Goal: Book appointment/travel/reservation

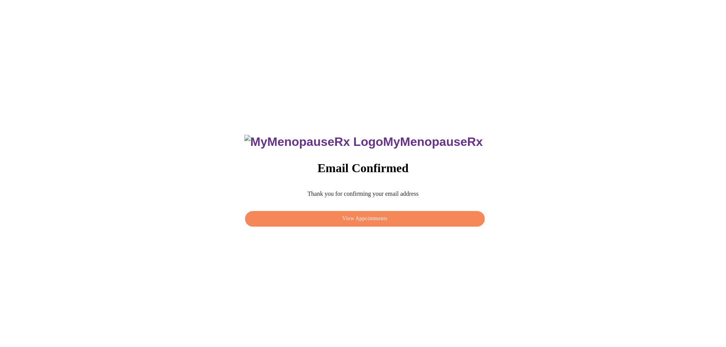
click at [330, 216] on span "View Appointments" at bounding box center [365, 219] width 222 height 10
